Goal: Check status: Check status

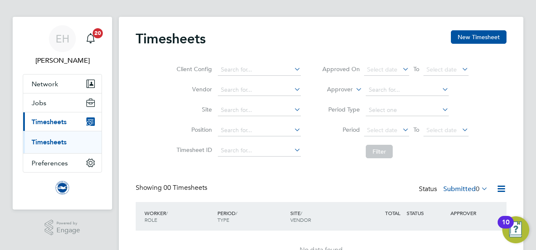
scroll to position [56, 0]
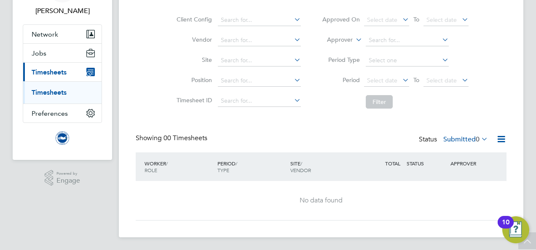
click at [59, 74] on span "Timesheets" at bounding box center [49, 72] width 35 height 8
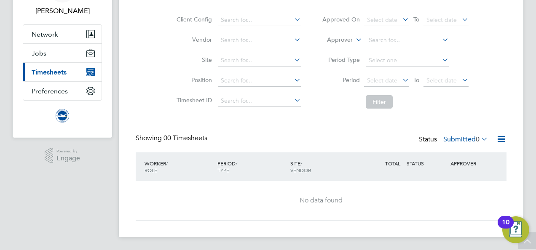
click at [59, 74] on span "Timesheets" at bounding box center [49, 72] width 35 height 8
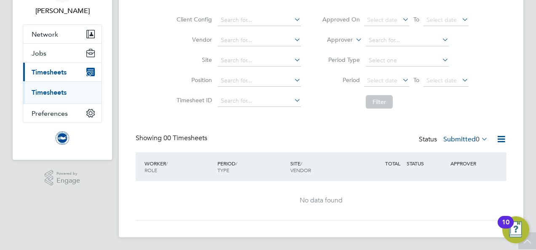
click at [51, 93] on link "Timesheets" at bounding box center [49, 92] width 35 height 8
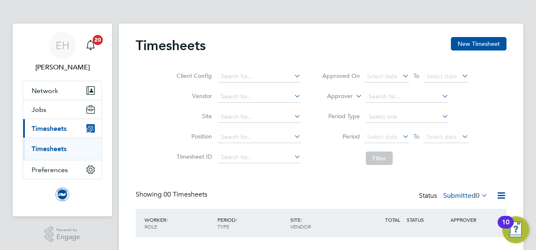
click at [462, 195] on label "Submitted 0" at bounding box center [465, 196] width 45 height 8
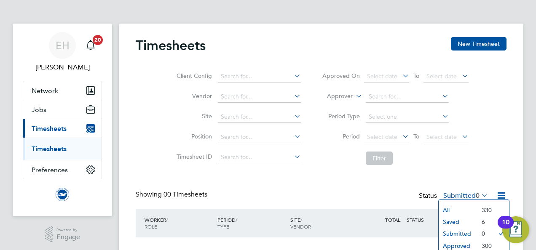
click at [456, 246] on li "Approved" at bounding box center [457, 246] width 39 height 12
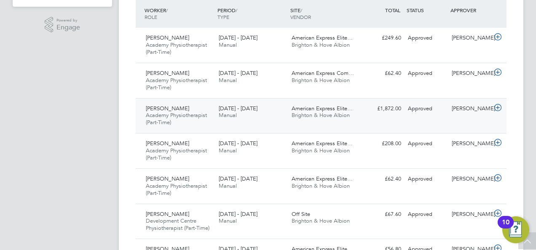
click at [493, 106] on icon at bounding box center [497, 107] width 11 height 7
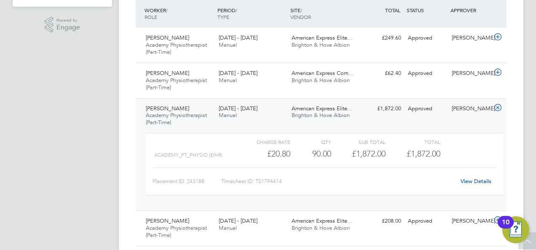
click at [479, 179] on link "View Details" at bounding box center [475, 181] width 31 height 7
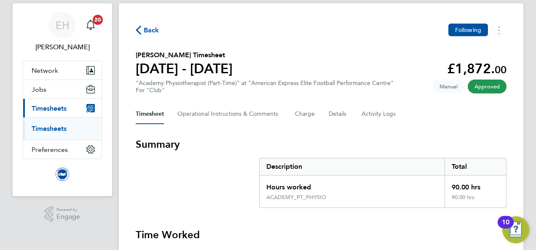
scroll to position [11, 0]
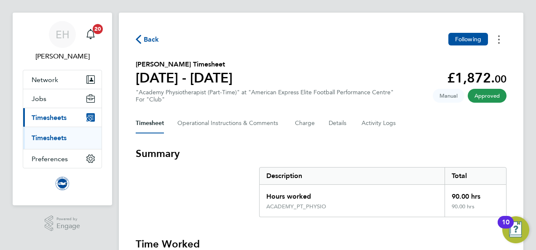
click at [502, 38] on button "Timesheets Menu" at bounding box center [498, 39] width 15 height 13
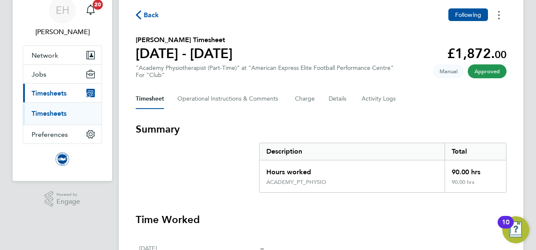
scroll to position [35, 0]
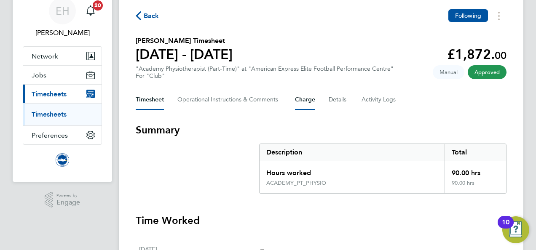
click at [302, 102] on button "Charge" at bounding box center [305, 100] width 20 height 20
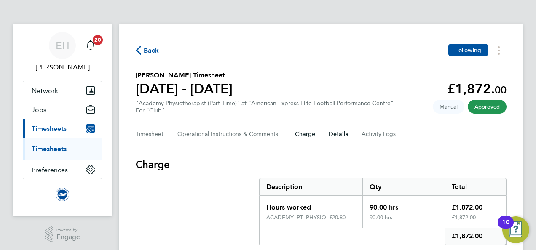
click at [339, 137] on button "Details" at bounding box center [337, 134] width 19 height 20
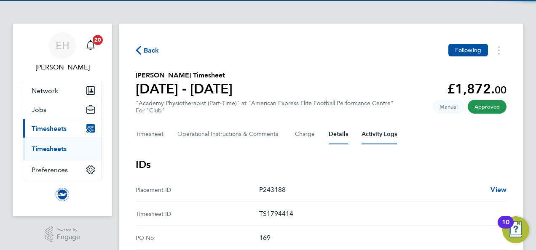
click at [370, 136] on Logs-tab "Activity Logs" at bounding box center [378, 134] width 35 height 20
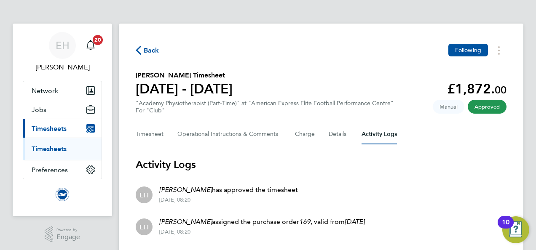
click at [448, 107] on span "Manual" at bounding box center [448, 107] width 32 height 14
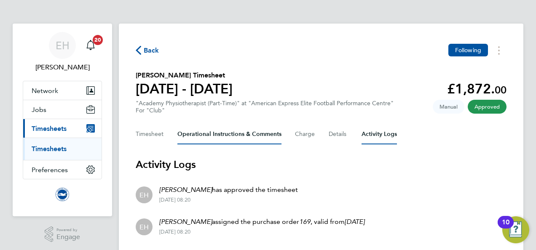
click at [210, 137] on Comments-tab "Operational Instructions & Comments" at bounding box center [229, 134] width 104 height 20
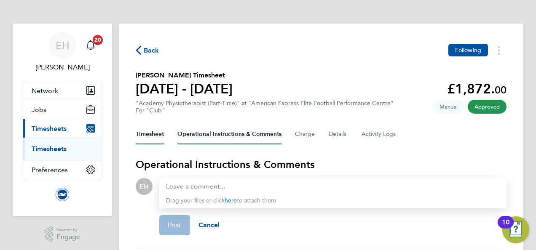
click at [150, 132] on button "Timesheet" at bounding box center [150, 134] width 28 height 20
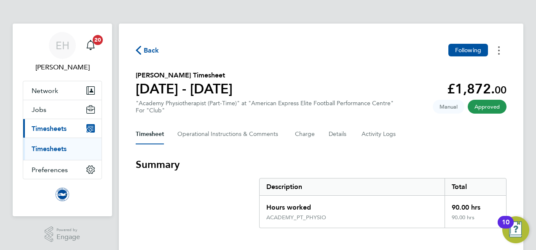
click at [497, 50] on button "Timesheets Menu" at bounding box center [498, 50] width 15 height 13
click at [489, 105] on span "Approved" at bounding box center [486, 107] width 39 height 14
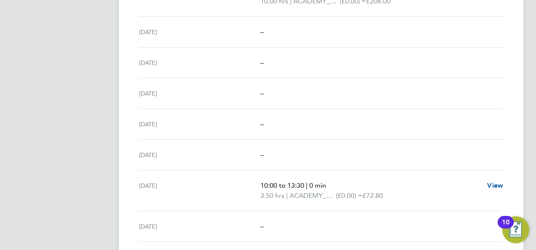
scroll to position [1101, 0]
